Goal: Communication & Community: Share content

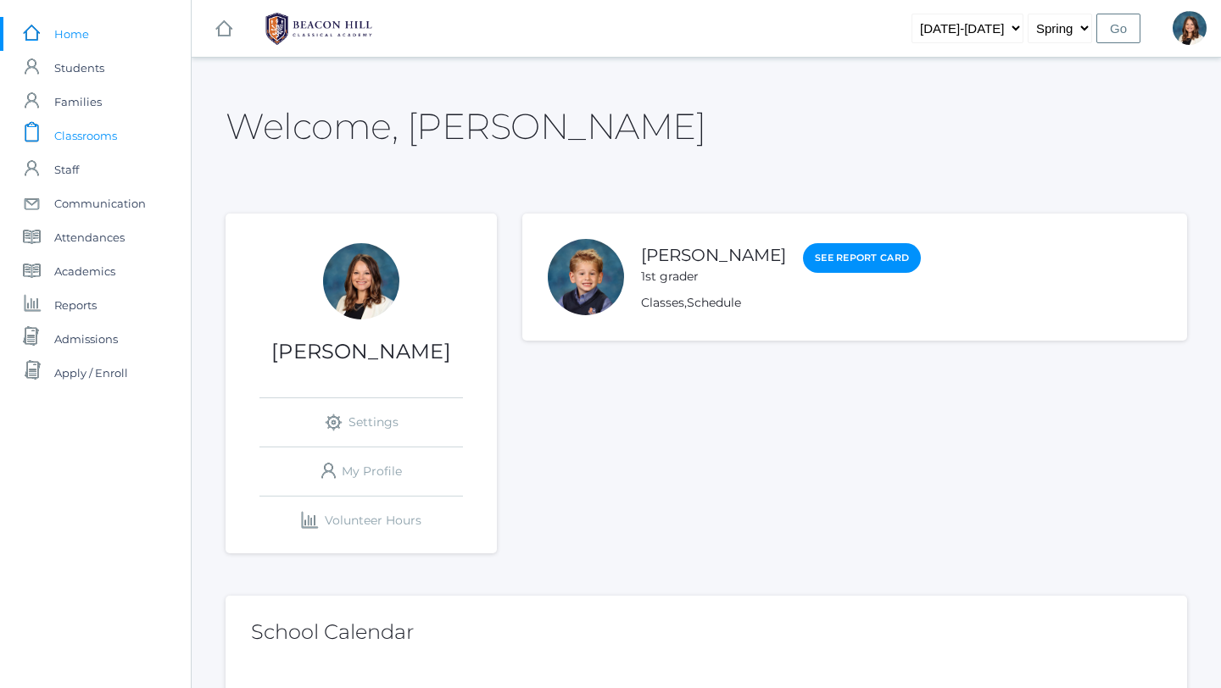
click at [85, 131] on span "Classrooms" at bounding box center [85, 136] width 63 height 34
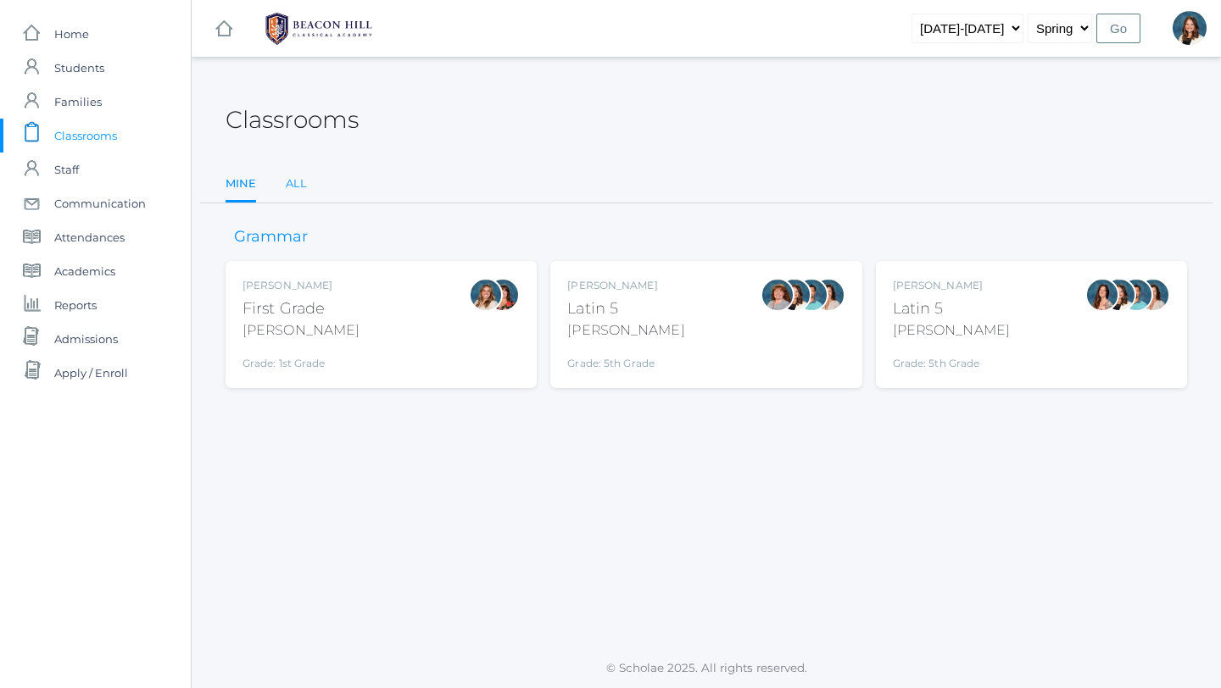
click at [298, 180] on link "All" at bounding box center [296, 184] width 21 height 34
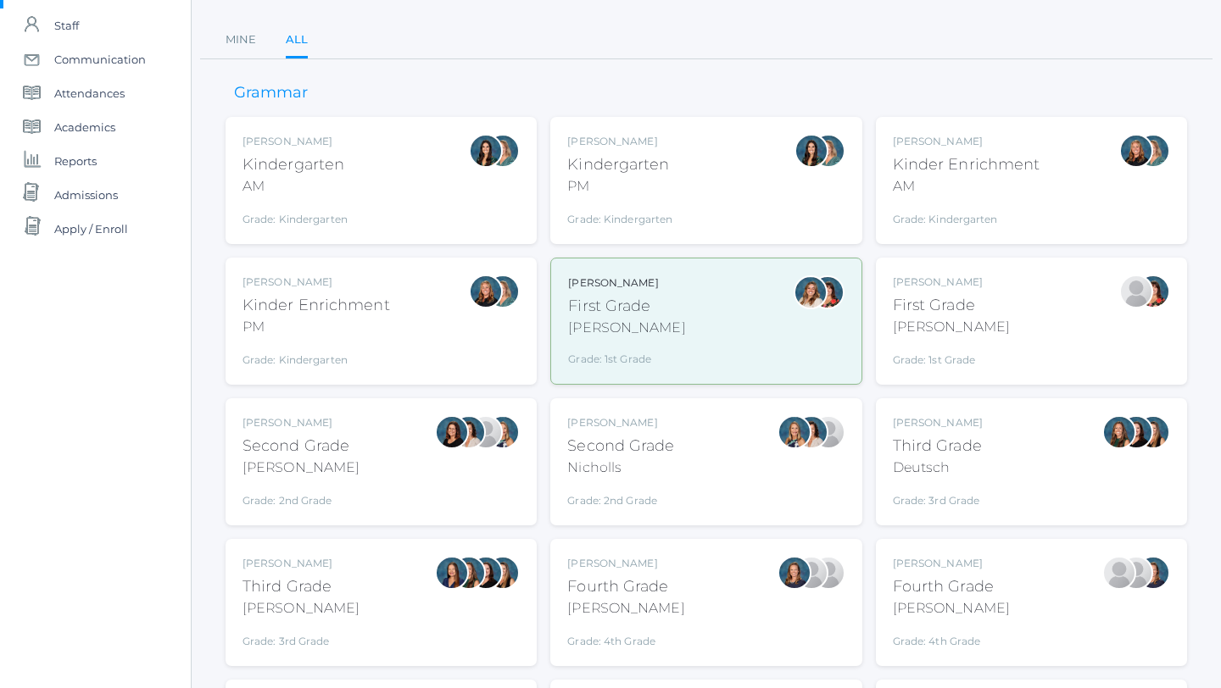
scroll to position [125, 0]
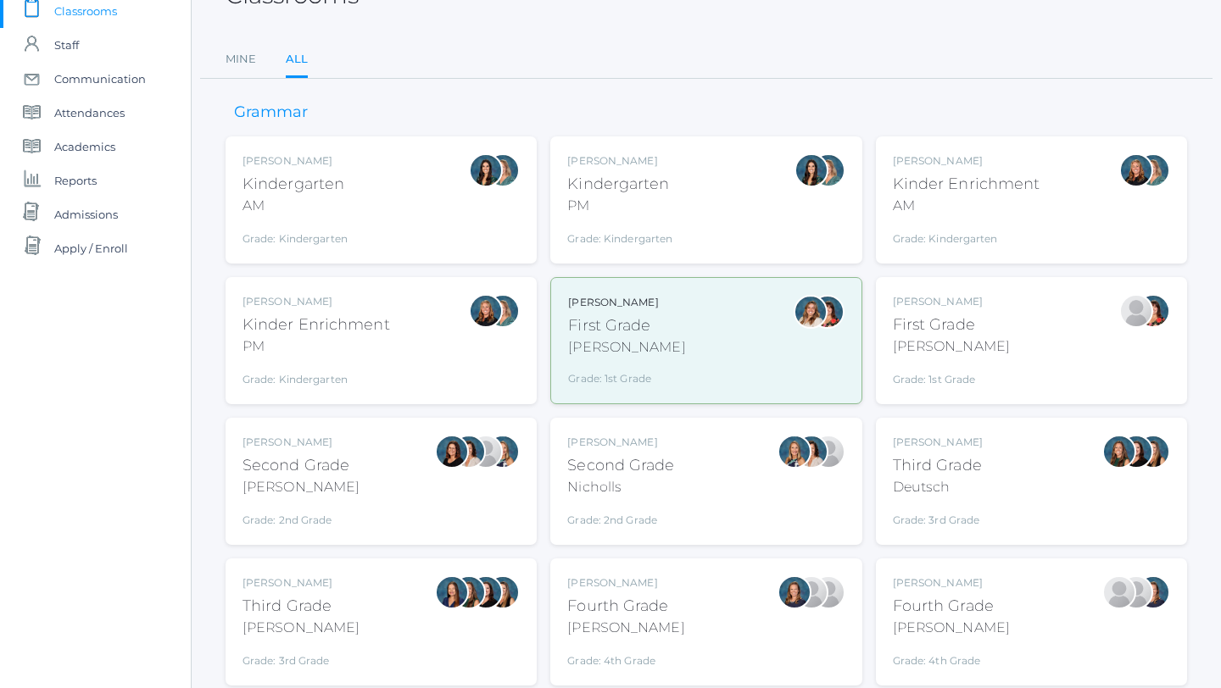
click at [369, 238] on div "Jordyn Dewey Kindergarten AM Grade: Kindergarten *KIND" at bounding box center [380, 199] width 277 height 93
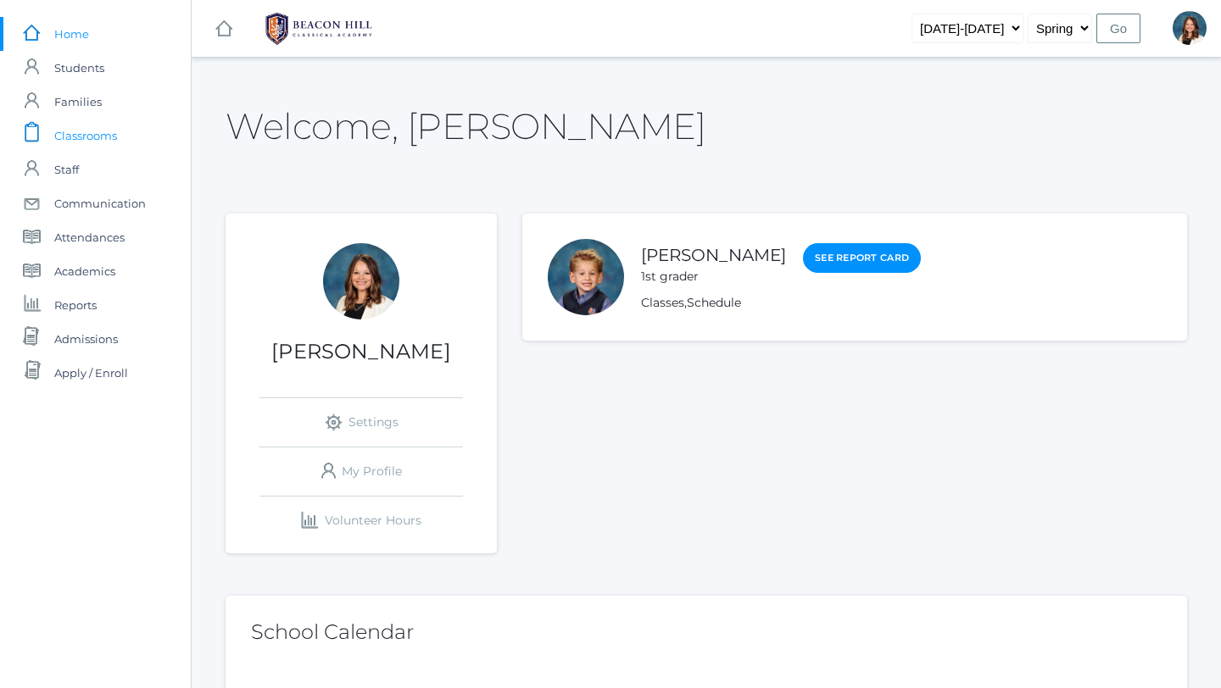
click at [98, 135] on span "Classrooms" at bounding box center [85, 136] width 63 height 34
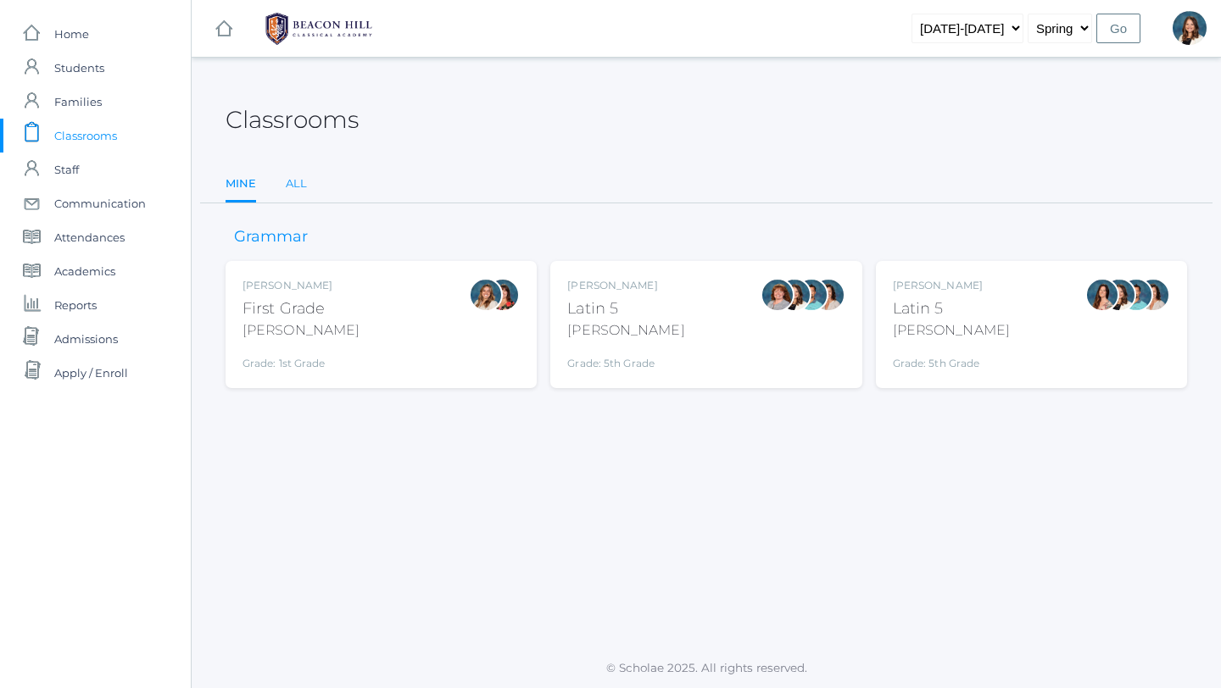
click at [298, 183] on link "All" at bounding box center [296, 184] width 21 height 34
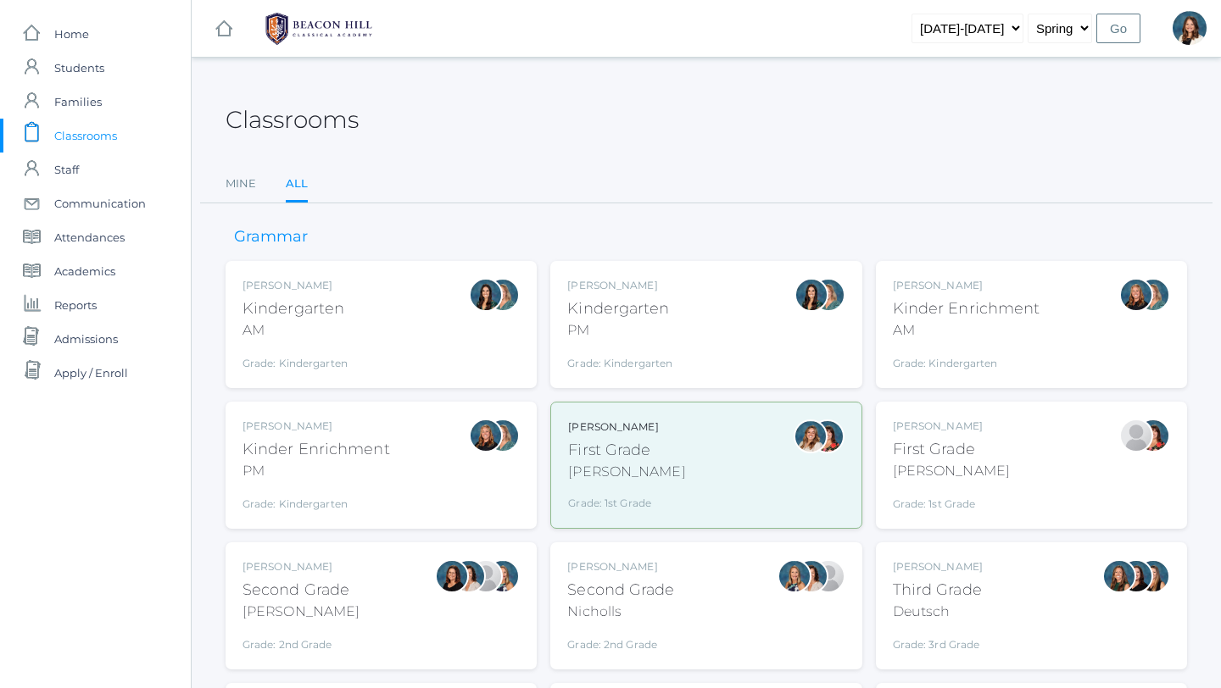
click at [401, 323] on div "Jordyn Dewey Kindergarten AM Grade: Kindergarten *KIND" at bounding box center [380, 324] width 277 height 93
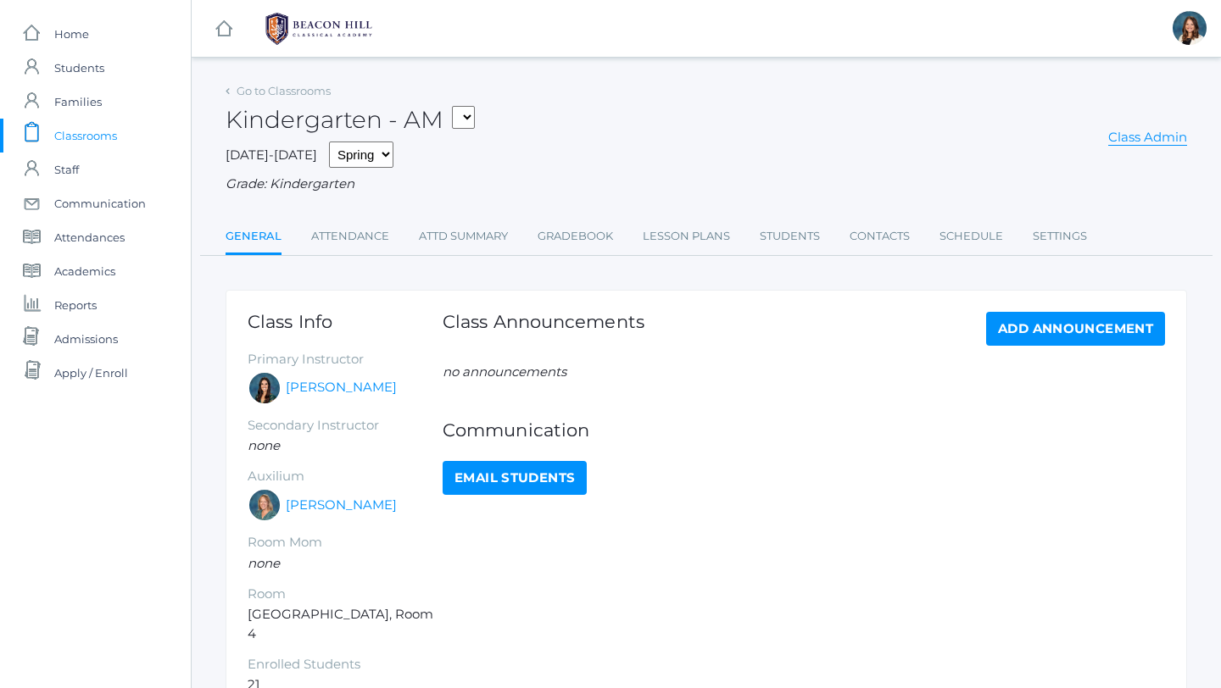
click at [489, 486] on link "Email Students" at bounding box center [515, 478] width 144 height 34
select select "1957"
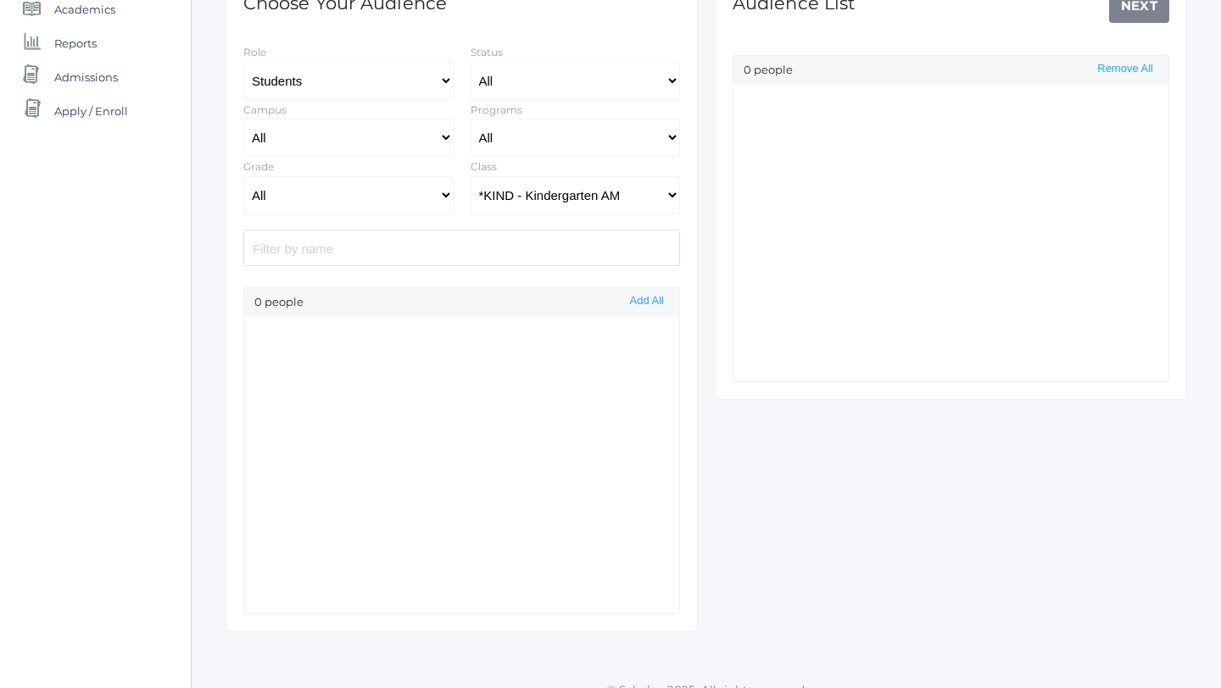
select select "Enrolled"
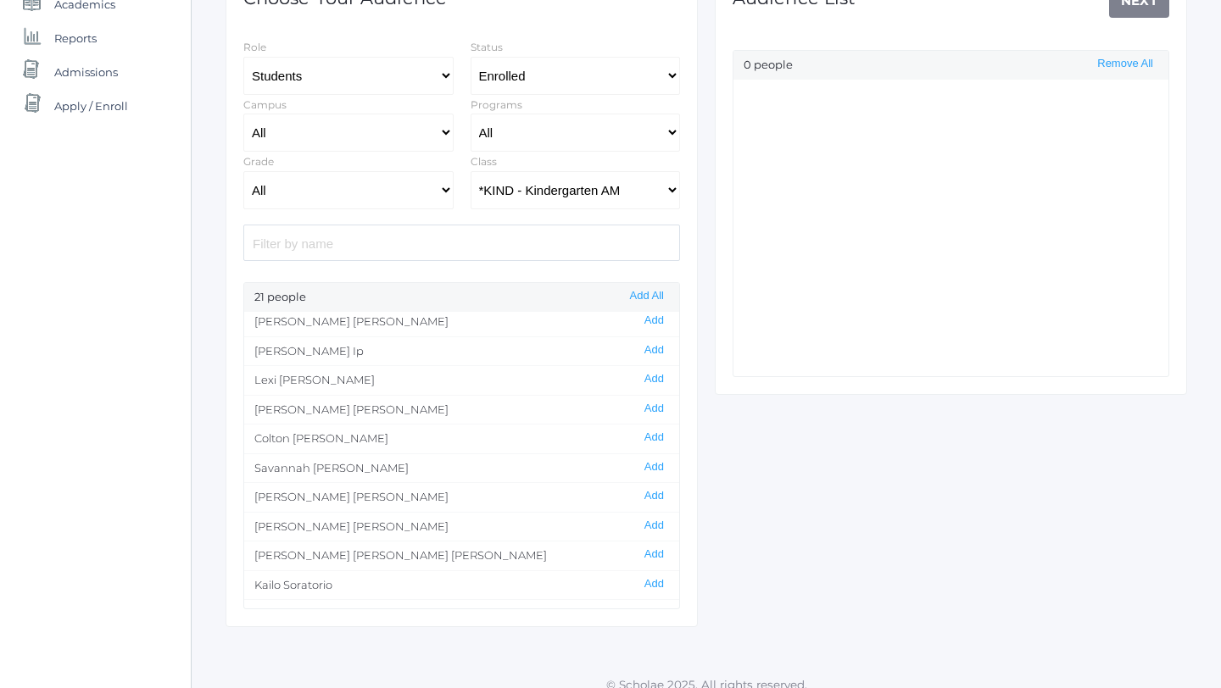
scroll to position [316, 0]
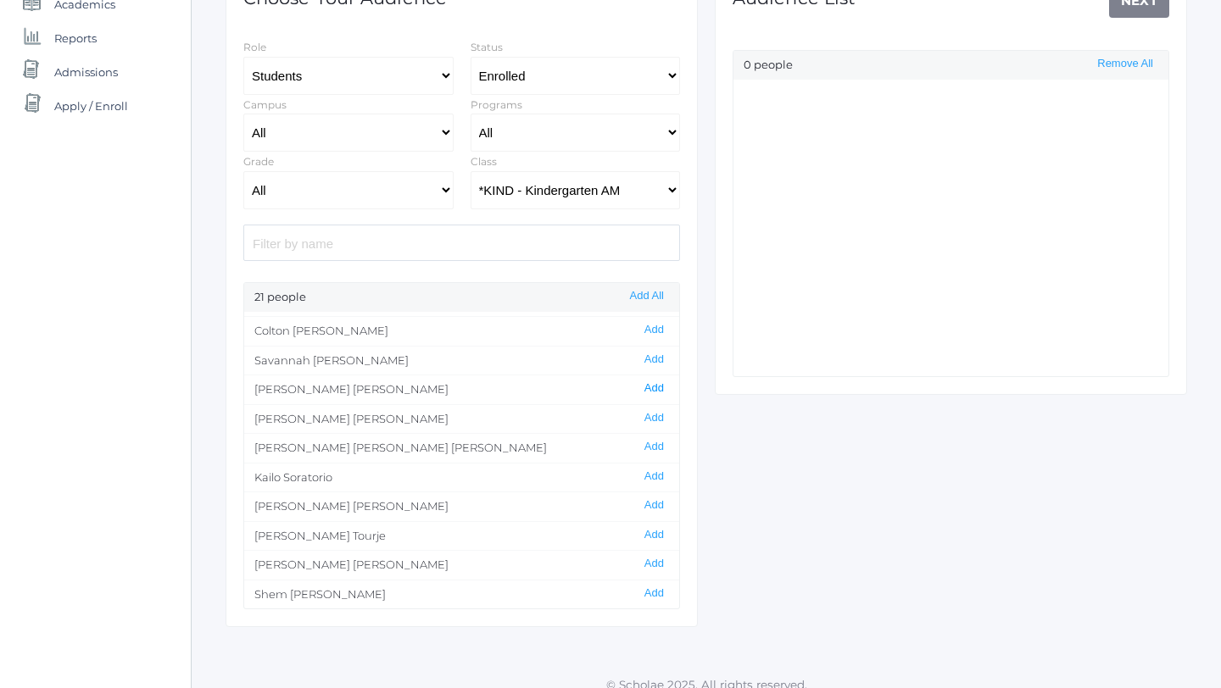
click at [657, 382] on button "Add" at bounding box center [654, 389] width 30 height 14
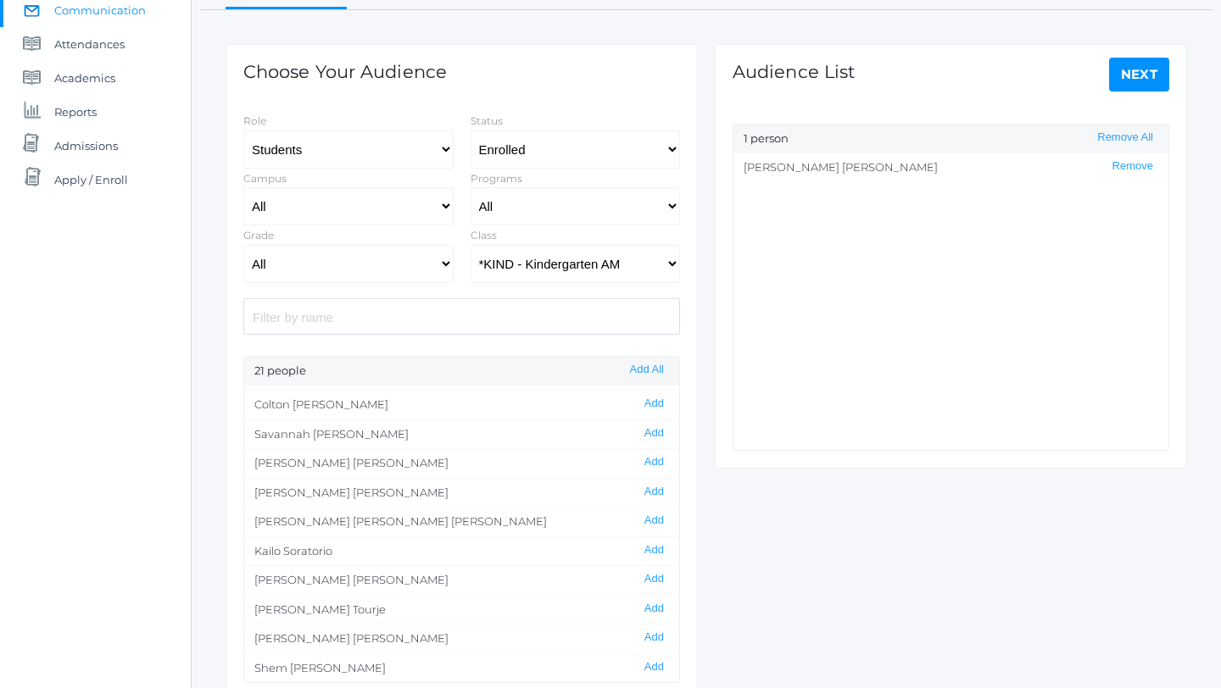
scroll to position [190, 0]
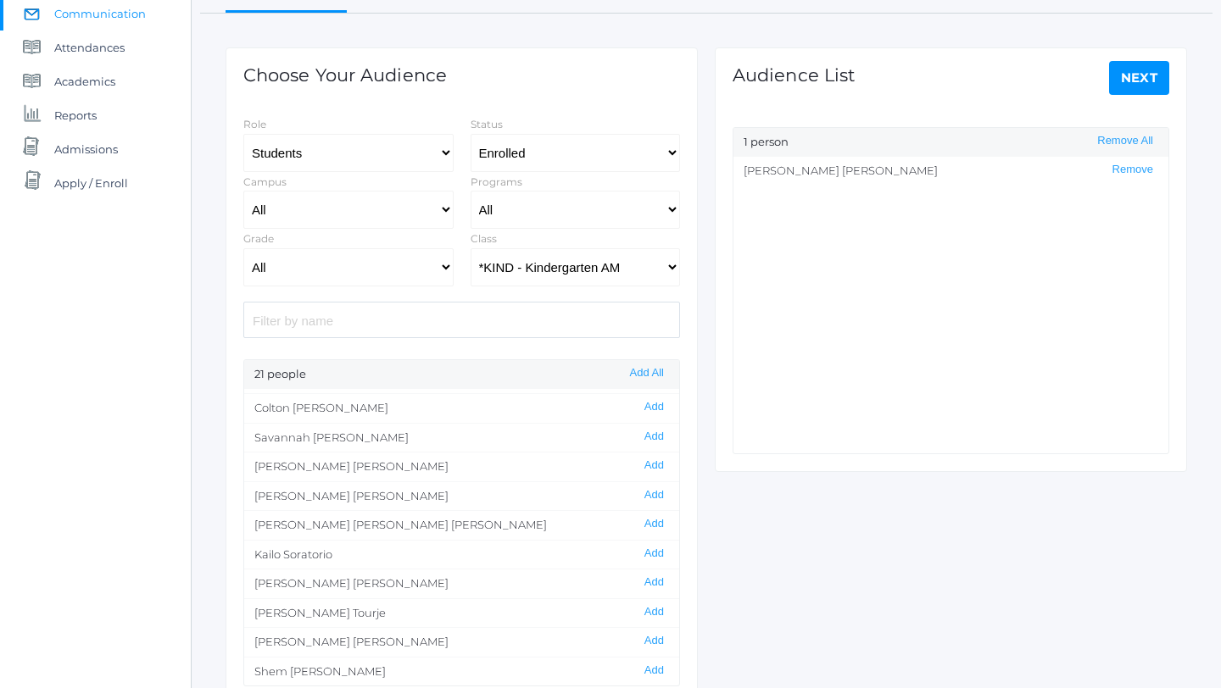
click at [1140, 73] on link "Next" at bounding box center [1139, 78] width 61 height 34
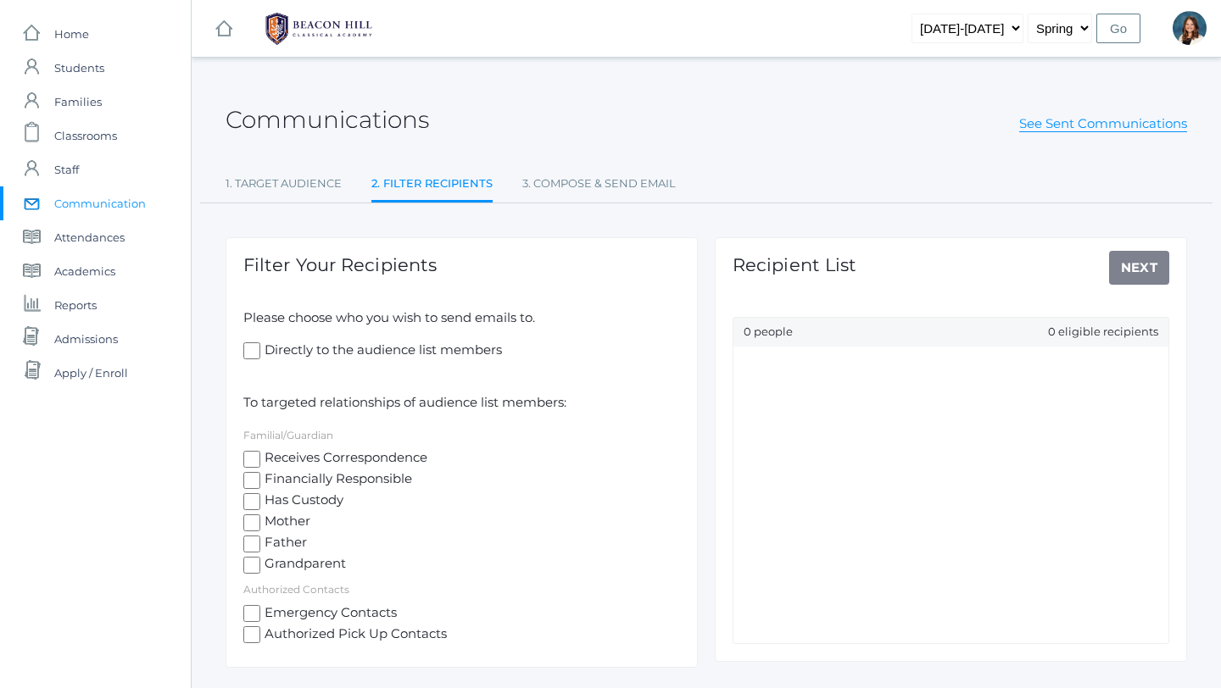
click at [250, 459] on input "Receives Correspondence" at bounding box center [251, 459] width 17 height 17
checkbox input "true"
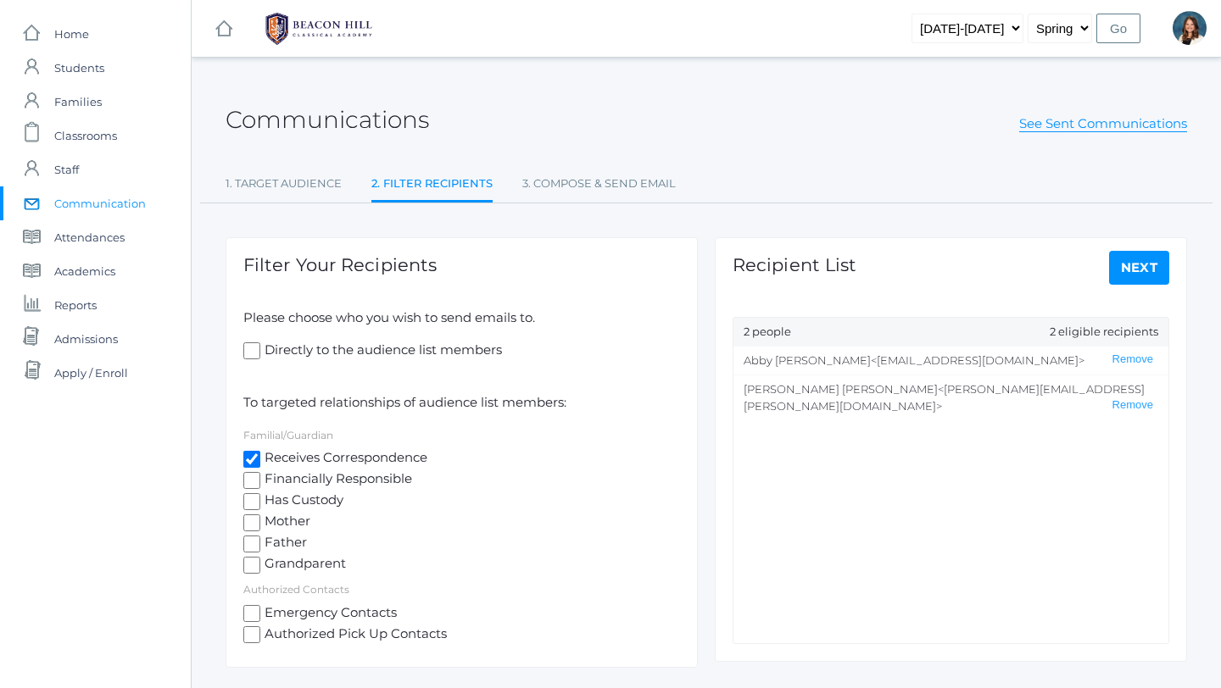
click at [1130, 271] on link "Next" at bounding box center [1139, 268] width 61 height 34
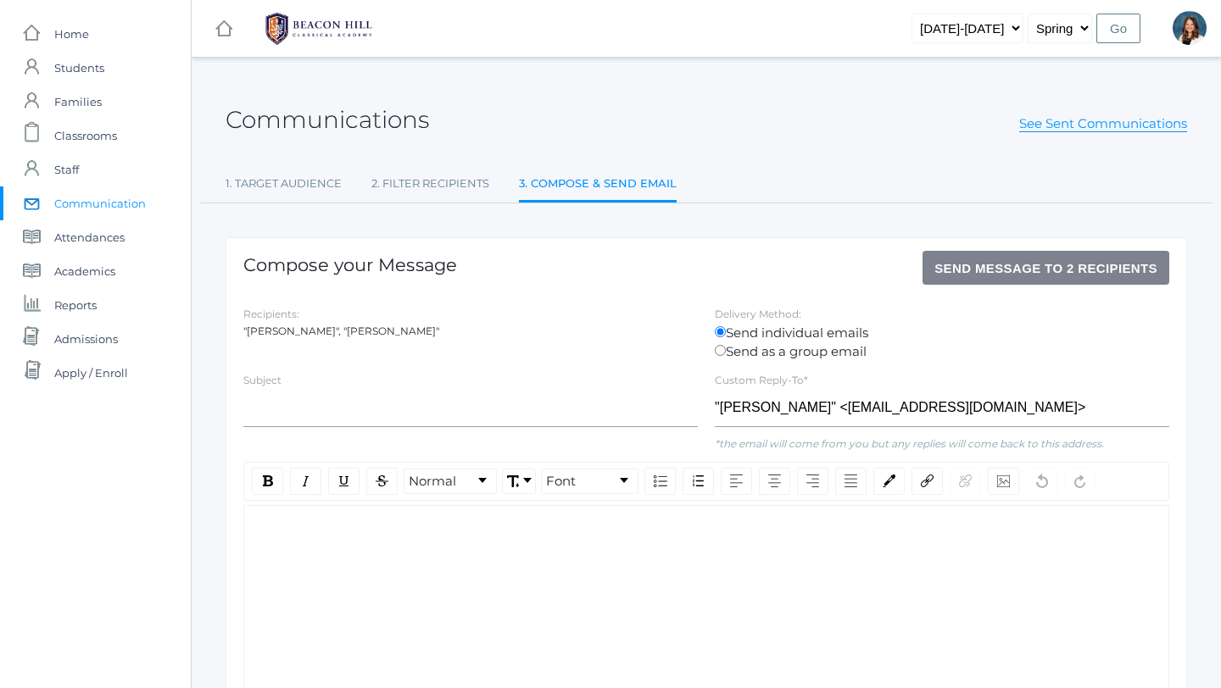
click at [259, 387] on div "Subject" at bounding box center [470, 403] width 471 height 64
click at [287, 372] on div "Subject" at bounding box center [470, 403] width 471 height 64
click at [719, 352] on input "Send as a group email" at bounding box center [720, 350] width 11 height 11
radio input "true"
click at [271, 391] on input "text" at bounding box center [470, 408] width 454 height 38
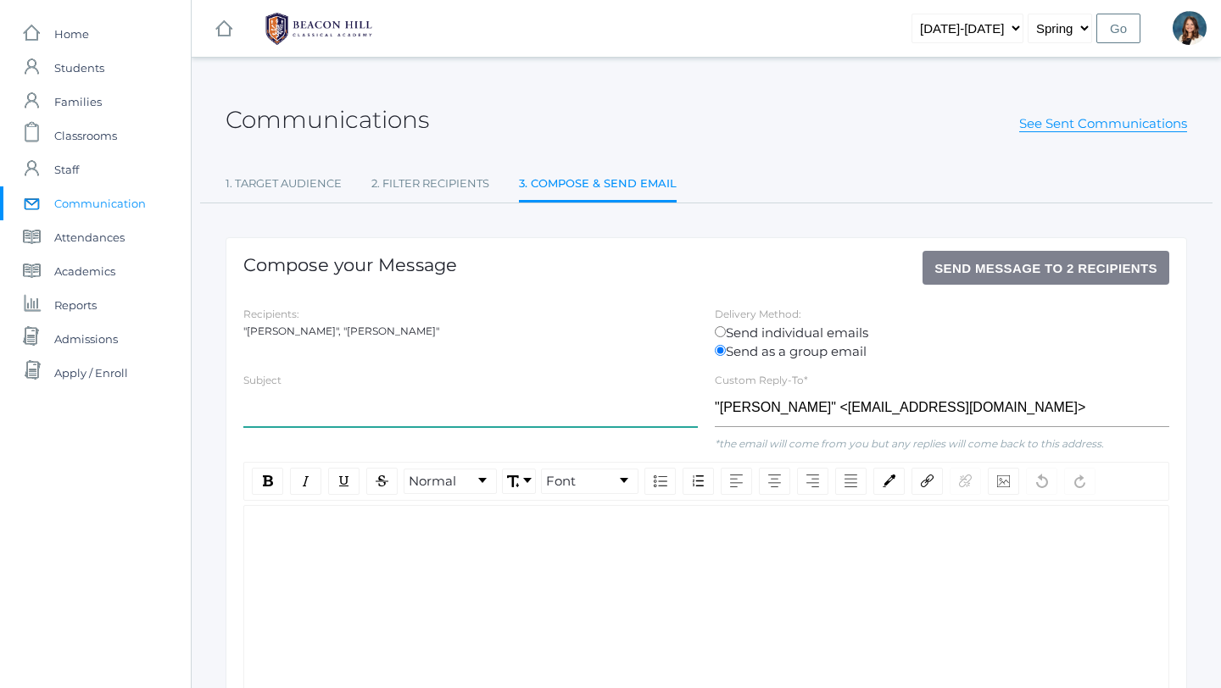
type input "P"
type input "PM Kinder"
click at [283, 535] on div "rdw-editor" at bounding box center [707, 533] width 898 height 20
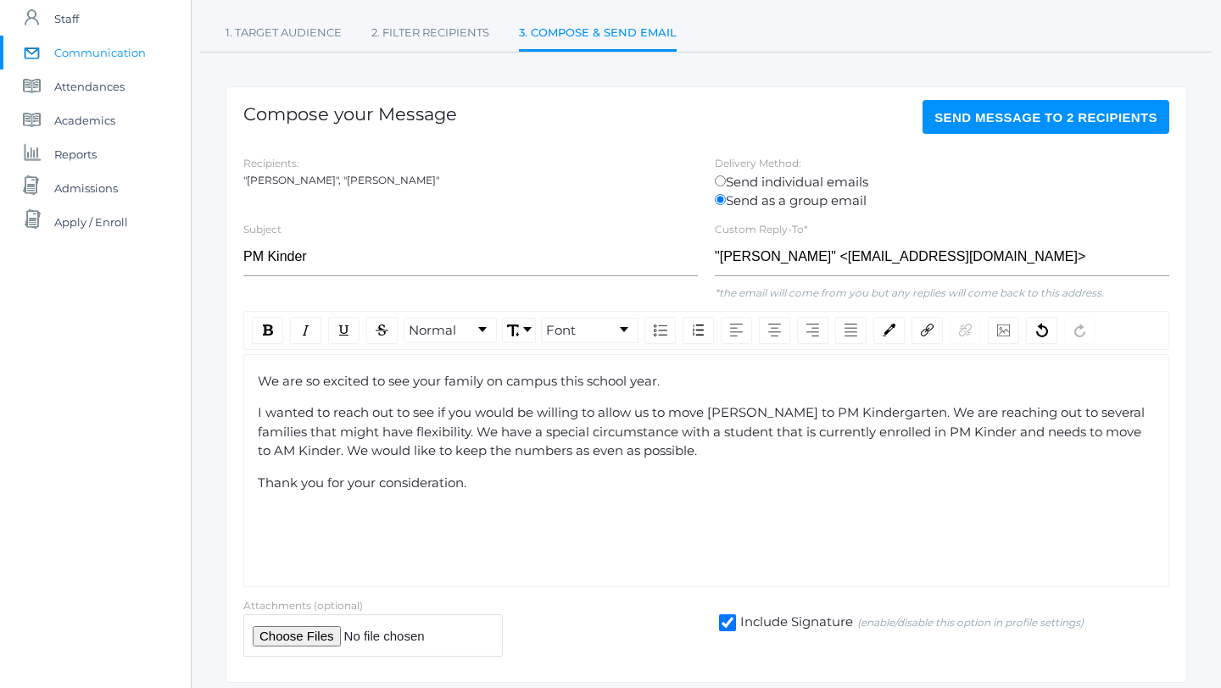
scroll to position [184, 0]
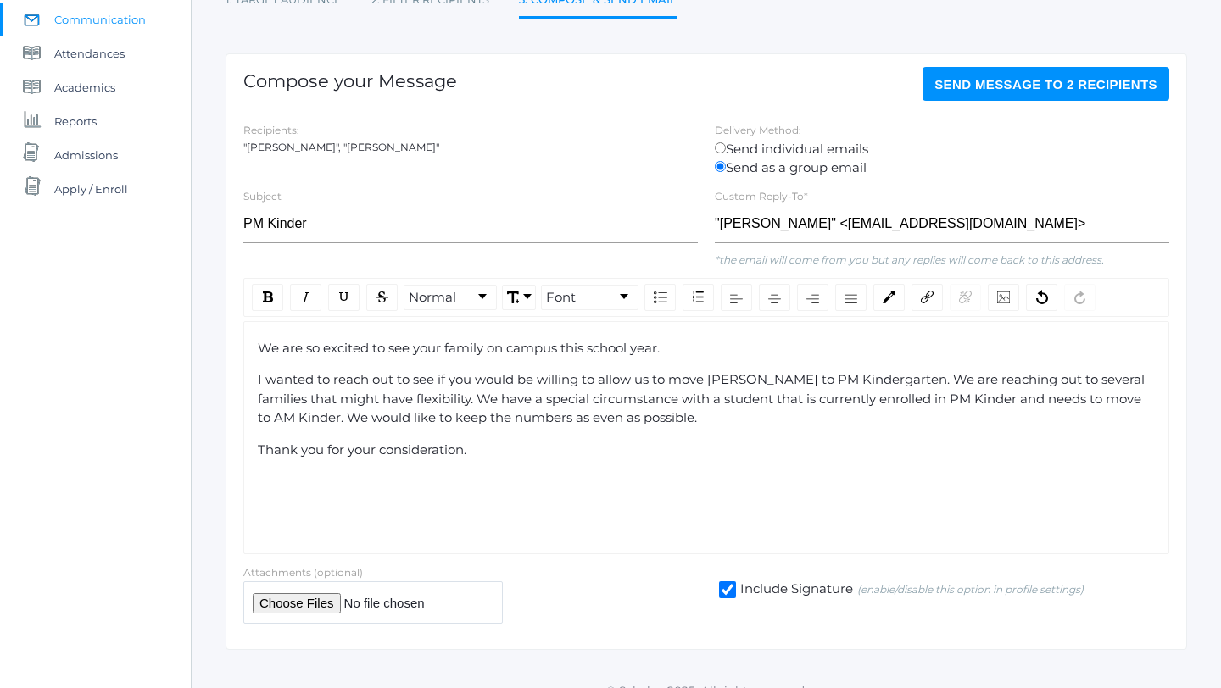
click at [758, 383] on span "I wanted to reach out to see if you would be willing to allow us to move [PERSO…" at bounding box center [703, 398] width 890 height 54
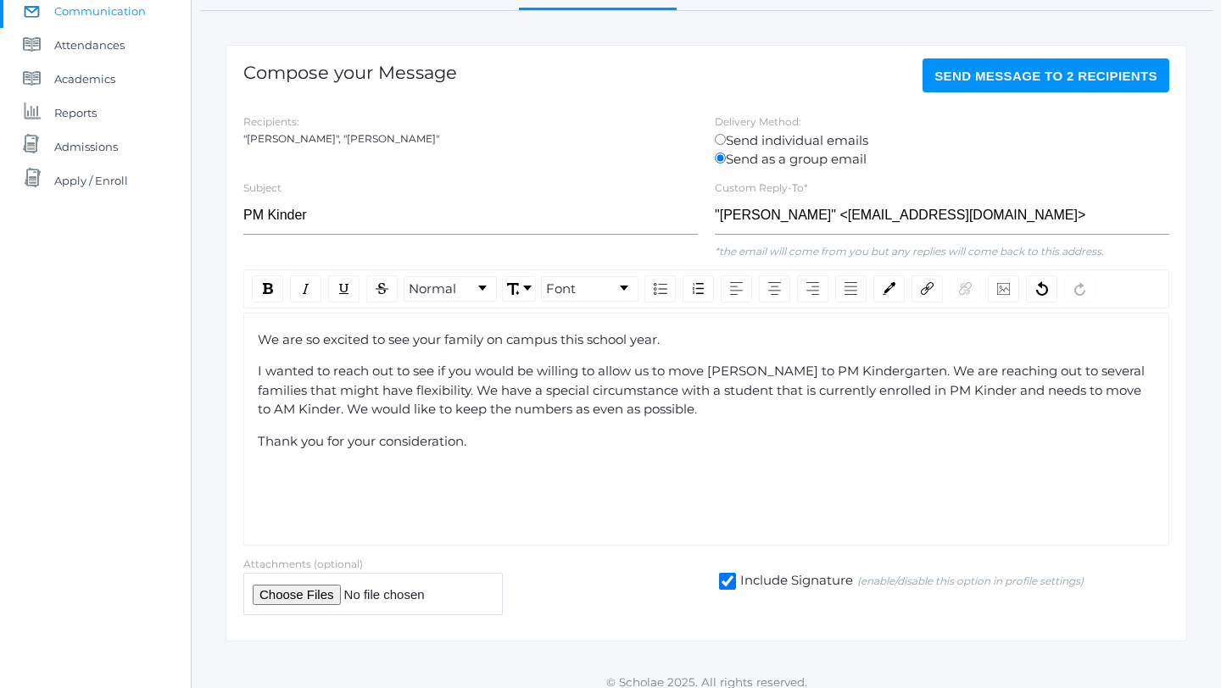
scroll to position [187, 0]
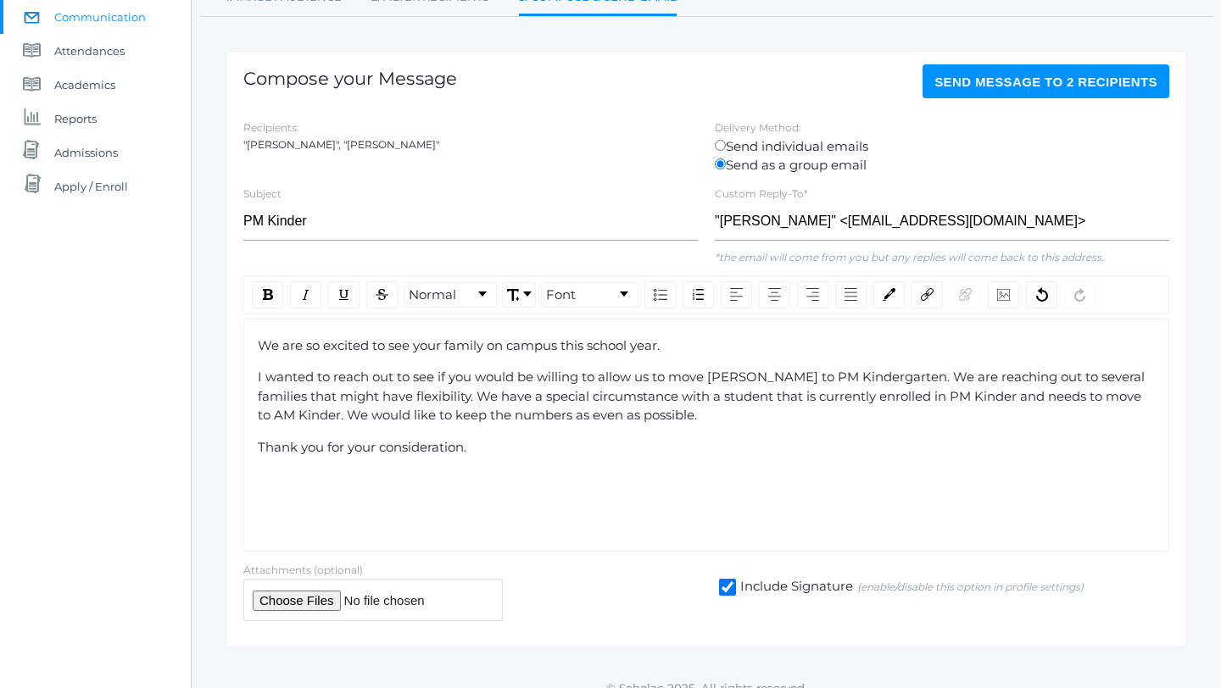
click at [632, 419] on div "I wanted to reach out to see if you would be willing to allow us to move [PERSO…" at bounding box center [707, 397] width 898 height 58
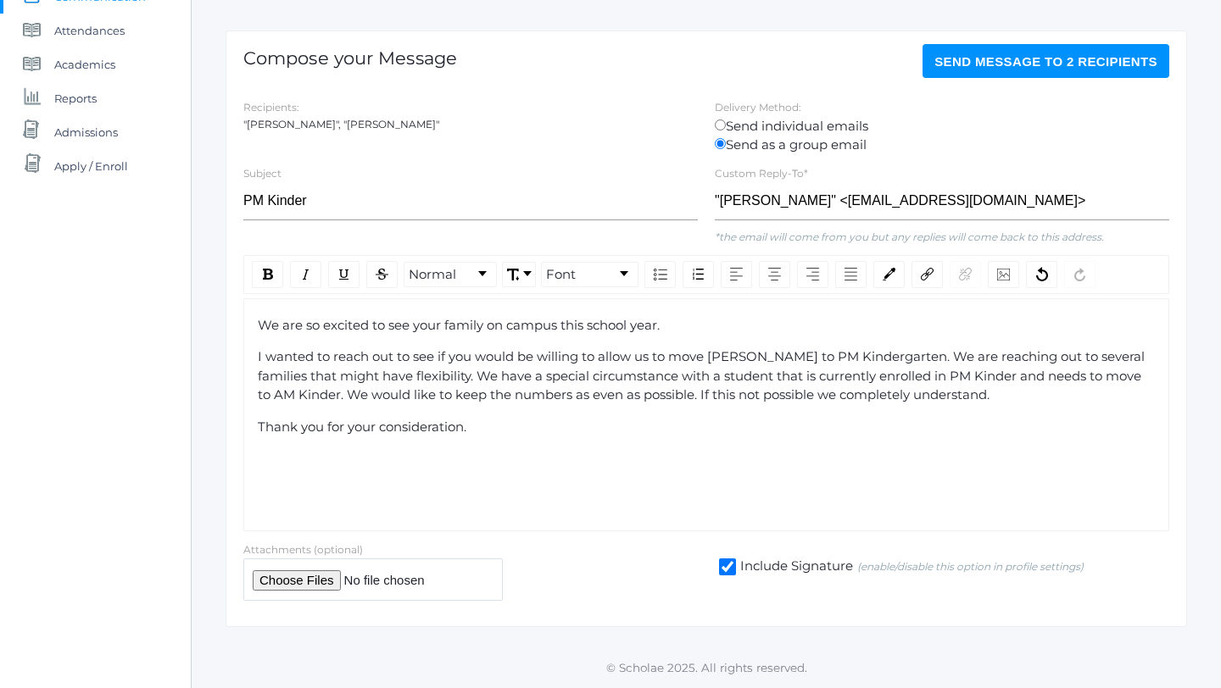
click at [493, 434] on div "Thank you for your consideration." at bounding box center [707, 428] width 898 height 20
click at [1003, 64] on span "Send Message to 2 recipients" at bounding box center [1045, 61] width 223 height 14
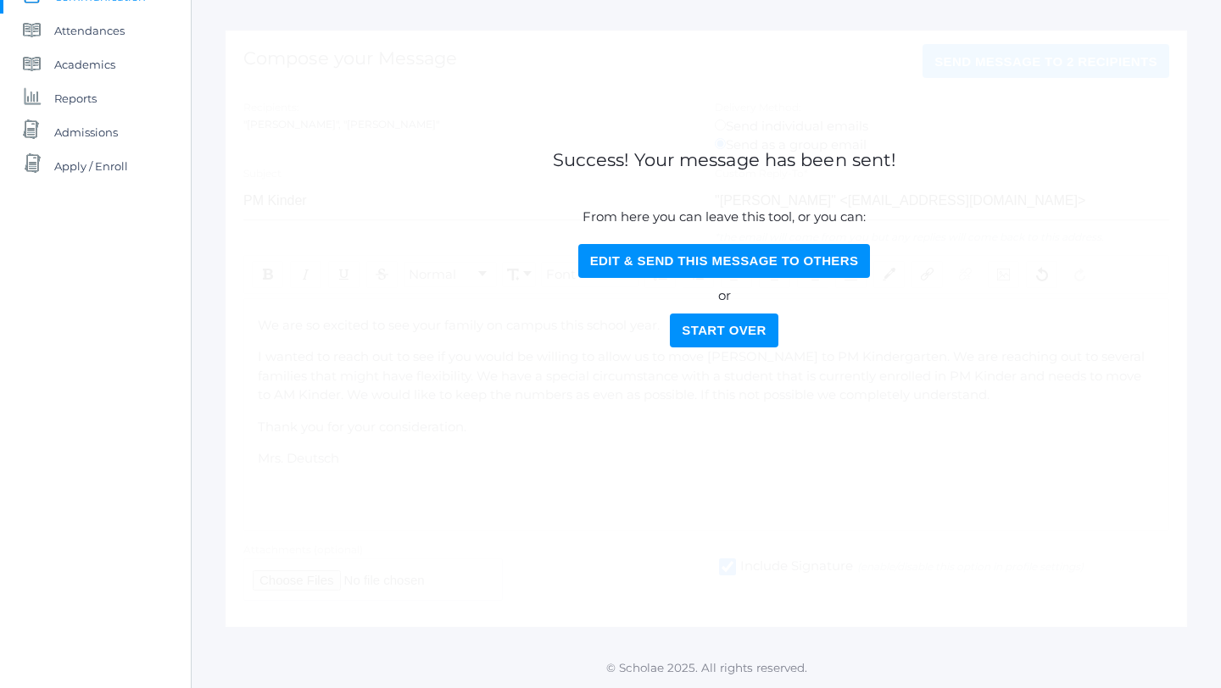
click at [730, 330] on button "Start Over" at bounding box center [724, 331] width 108 height 34
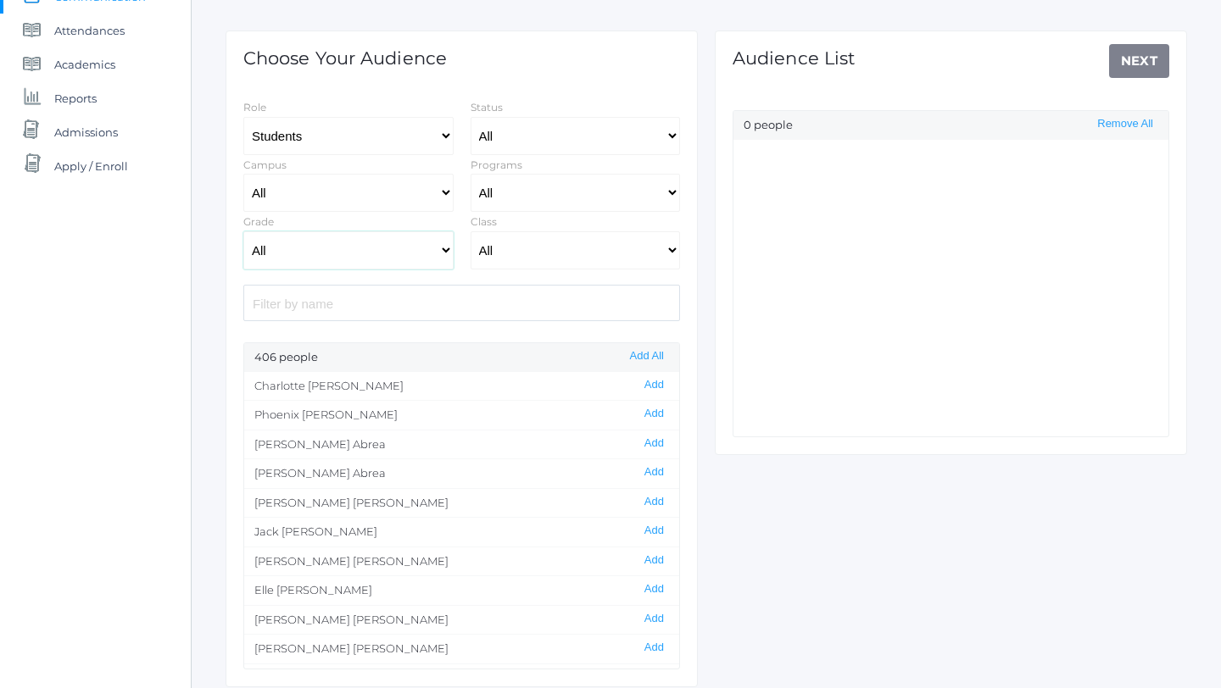
click at [444, 254] on select "All Grammar - Kindergarten - 1st Grade - 2nd Grade - 3rd Grade - 4th Grade - 5t…" at bounding box center [348, 250] width 210 height 38
select select "k"
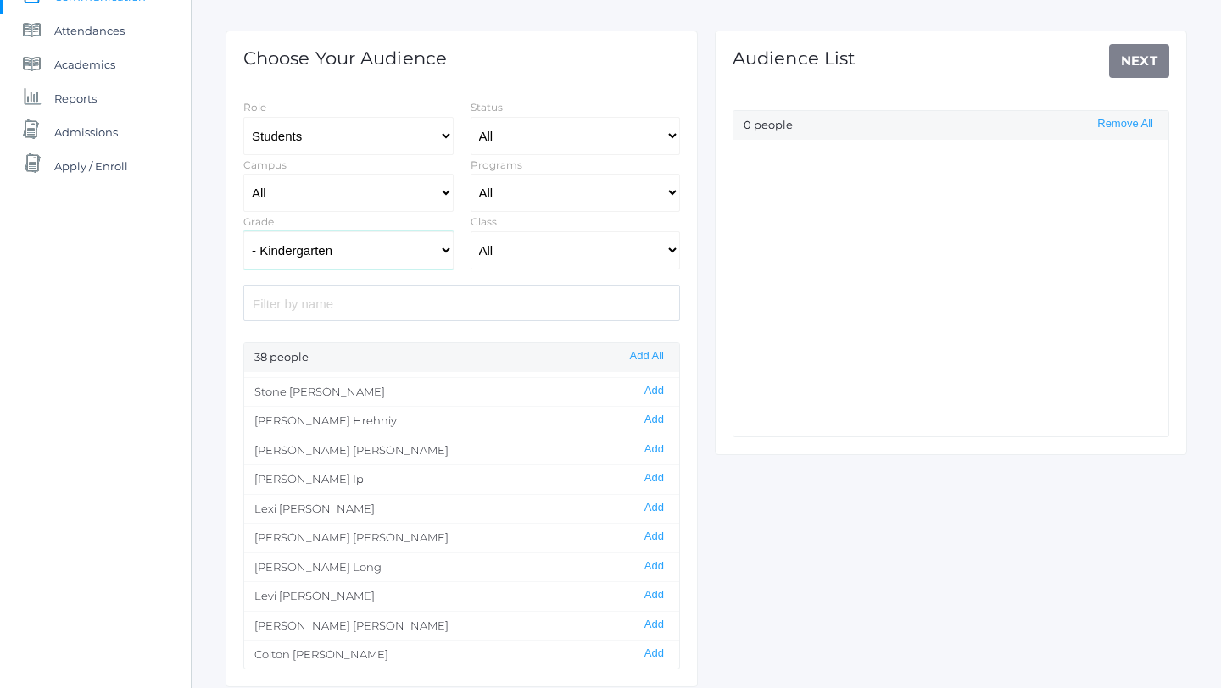
scroll to position [463, 0]
click at [654, 476] on button "Add" at bounding box center [654, 478] width 30 height 14
click at [1134, 60] on link "Next" at bounding box center [1139, 61] width 61 height 34
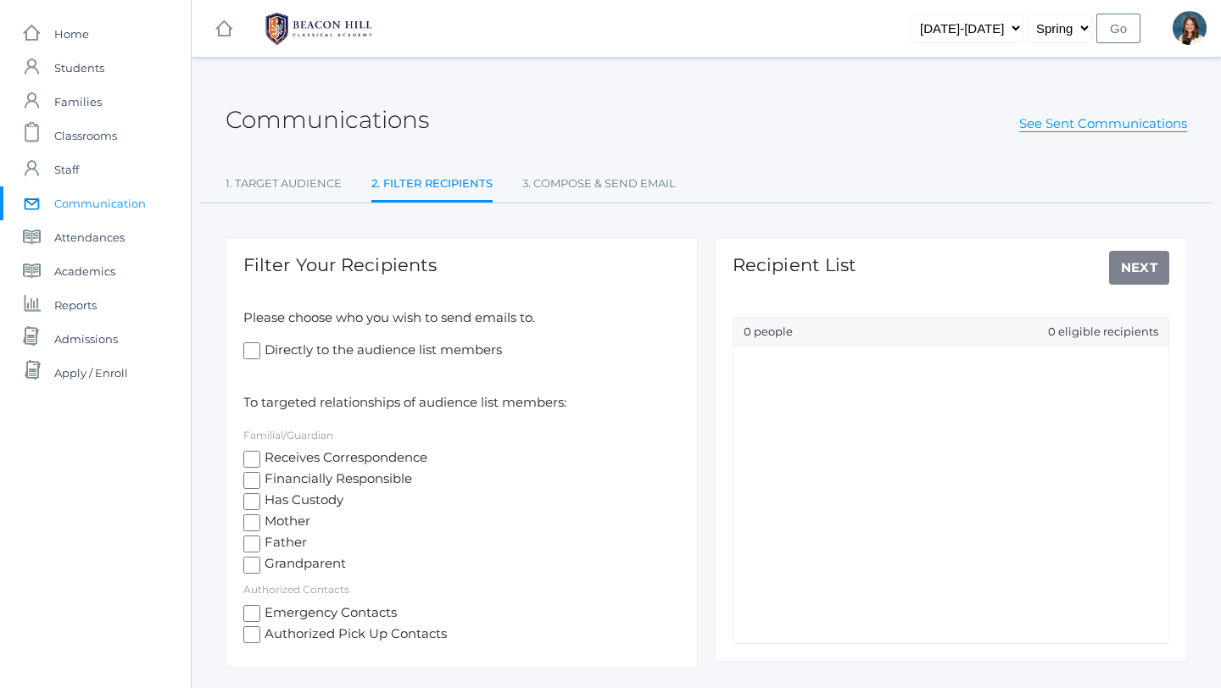
click at [248, 459] on input "Receives Correspondence" at bounding box center [251, 459] width 17 height 17
checkbox input "true"
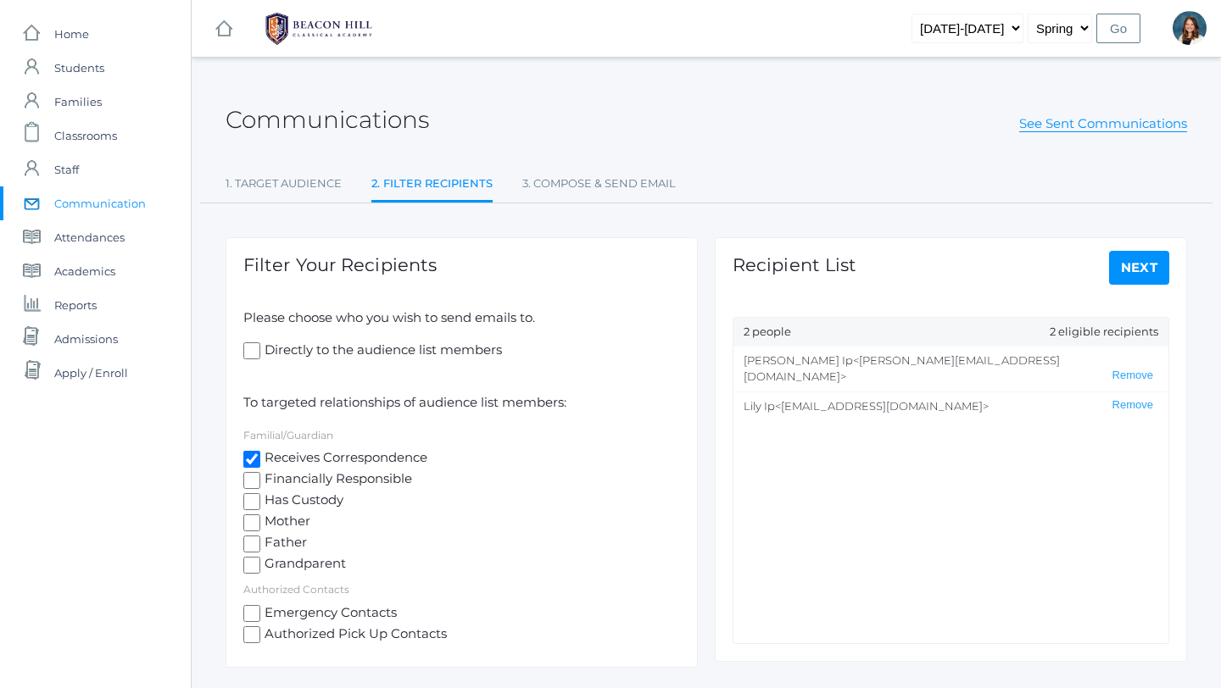
click at [1142, 260] on link "Next" at bounding box center [1139, 268] width 61 height 34
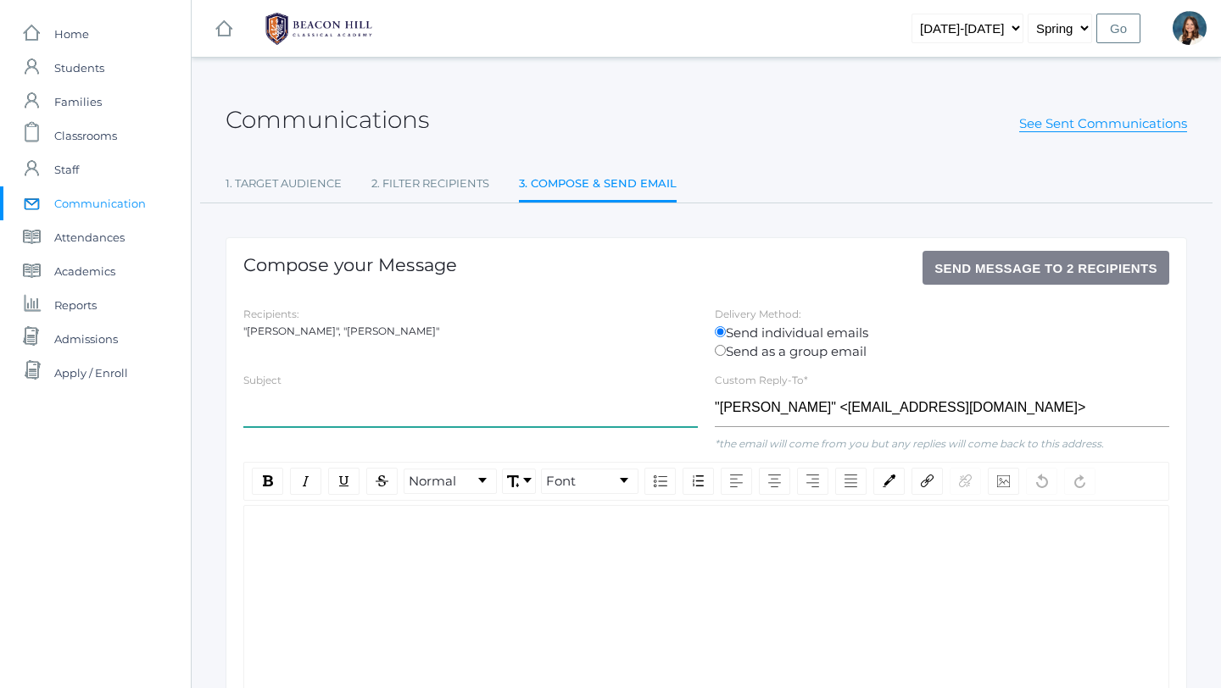
click at [274, 389] on input "text" at bounding box center [470, 408] width 454 height 38
type input "PM Kindergarten"
click at [721, 351] on input "Send as a group email" at bounding box center [720, 350] width 11 height 11
radio input "true"
click at [287, 534] on div "rdw-editor" at bounding box center [707, 533] width 898 height 20
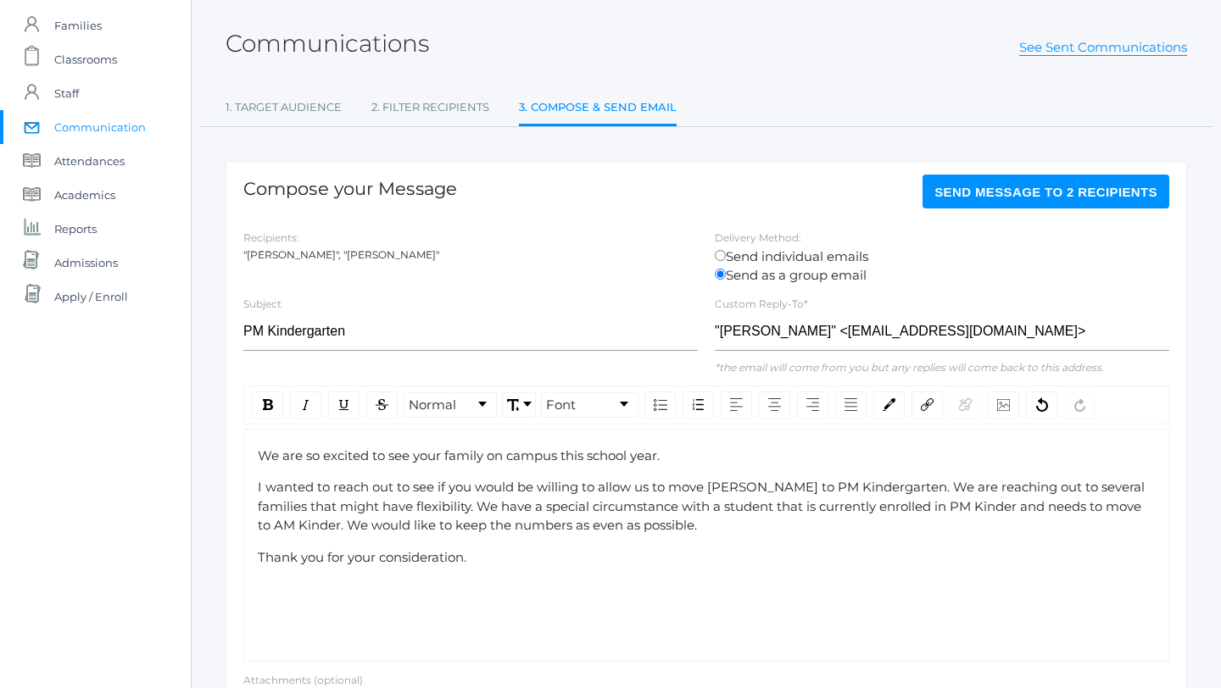
scroll to position [83, 0]
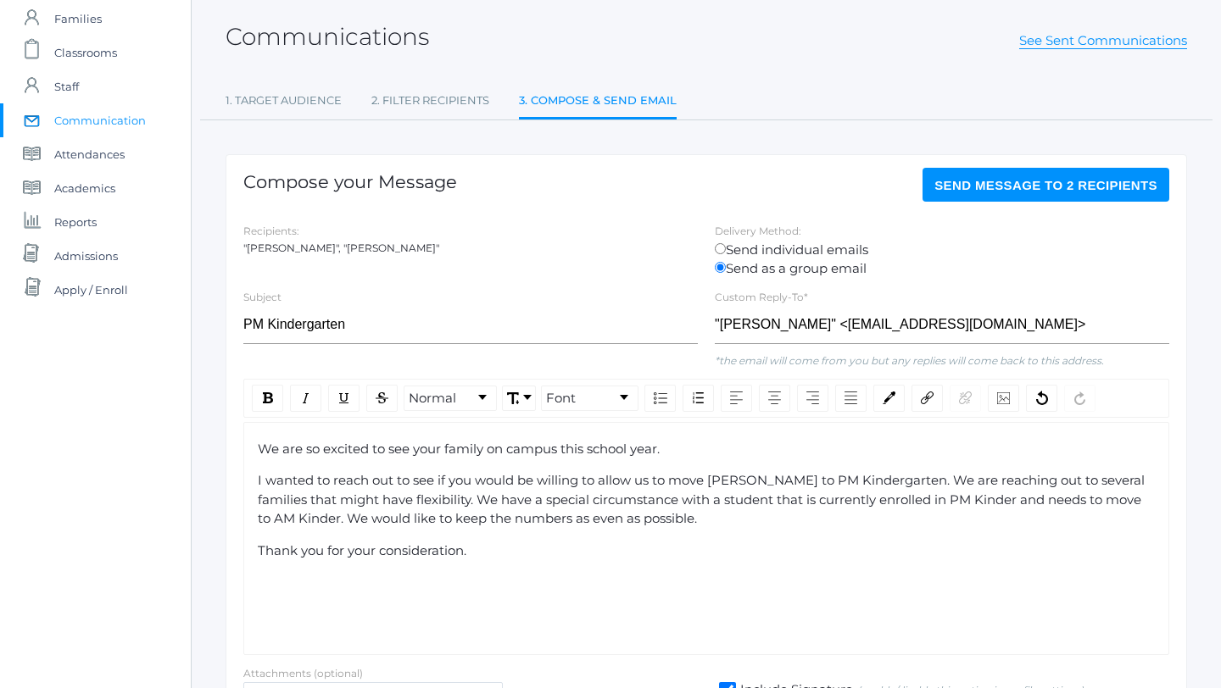
click at [761, 482] on span "I wanted to reach out to see if you would be willing to allow us to move [PERSO…" at bounding box center [703, 499] width 890 height 54
click at [741, 522] on div "I wanted to reach out to see if you would be willing to allow us to move [PERSO…" at bounding box center [707, 500] width 898 height 58
click at [721, 246] on input "Send individual emails" at bounding box center [720, 248] width 11 height 11
radio input "true"
click at [287, 98] on link "1. Target Audience" at bounding box center [284, 101] width 116 height 34
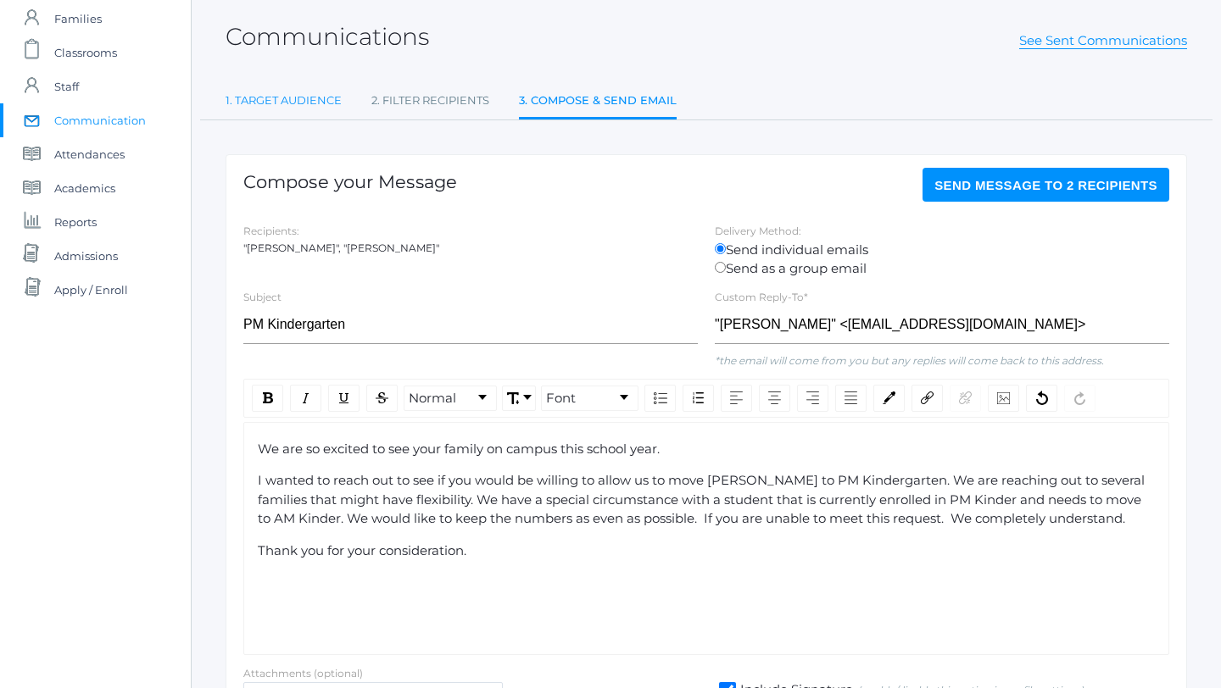
select select "Enrolled"
select select "k"
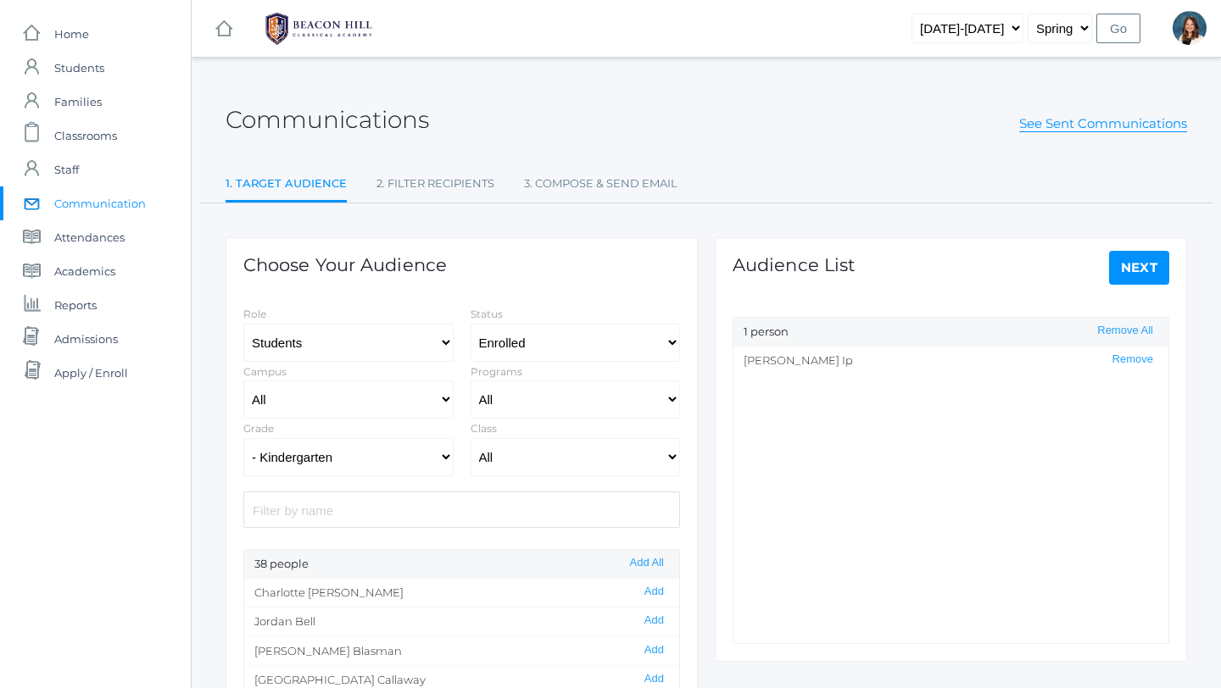
click at [1135, 265] on link "Next" at bounding box center [1139, 268] width 61 height 34
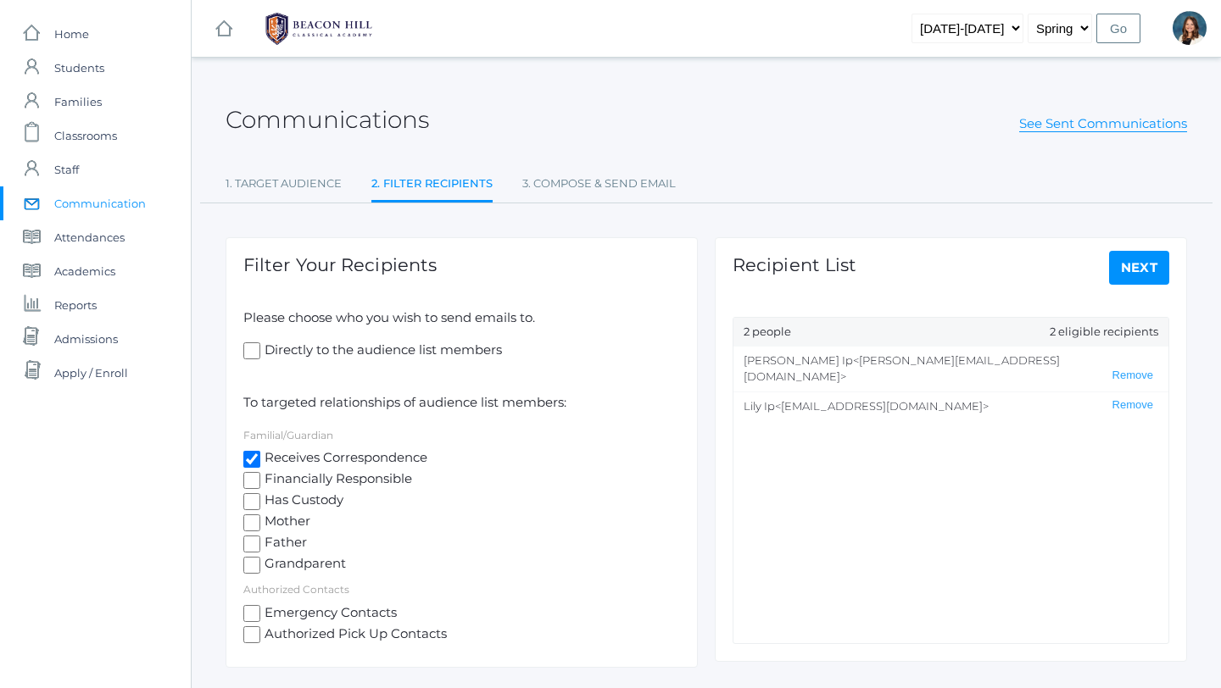
click at [255, 463] on input "Receives Correspondence" at bounding box center [251, 459] width 17 height 17
checkbox input "false"
